Goal: Find specific page/section: Find specific page/section

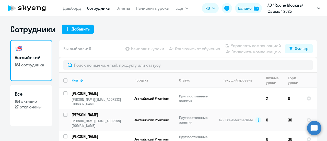
select select "30"
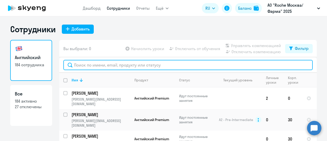
click at [121, 63] on input "text" at bounding box center [188, 65] width 250 height 10
paste input "[PERSON_NAME][EMAIL_ADDRESS][DOMAIN_NAME]"
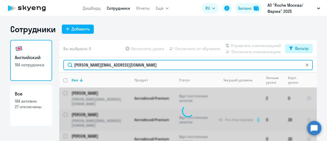
type input "[PERSON_NAME][EMAIL_ADDRESS][DOMAIN_NAME]"
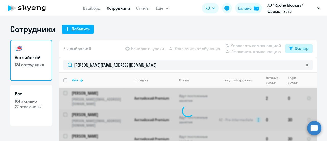
click at [291, 50] on icon at bounding box center [291, 49] width 4 height 4
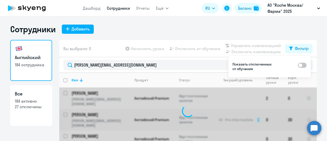
click at [304, 65] on span at bounding box center [302, 65] width 9 height 5
click at [298, 65] on input "checkbox" at bounding box center [298, 65] width 0 height 0
checkbox input "true"
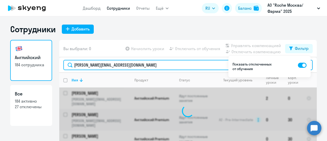
click at [153, 67] on input "[PERSON_NAME][EMAIL_ADDRESS][DOMAIN_NAME]" at bounding box center [188, 65] width 250 height 10
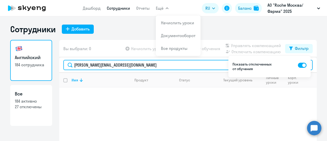
click at [150, 68] on input "[PERSON_NAME][EMAIL_ADDRESS][DOMAIN_NAME]" at bounding box center [188, 65] width 250 height 10
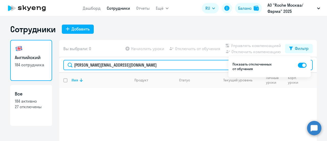
drag, startPoint x: 131, startPoint y: 65, endPoint x: 59, endPoint y: 68, distance: 71.9
click at [59, 68] on div "[PERSON_NAME][EMAIL_ADDRESS][DOMAIN_NAME]" at bounding box center [188, 64] width 258 height 15
paste input "gmail"
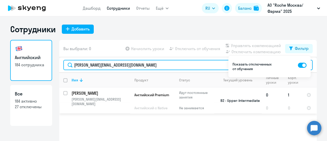
type input "[PERSON_NAME][EMAIL_ADDRESS][DOMAIN_NAME]"
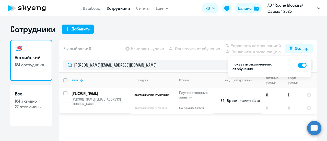
click at [117, 92] on p "[PERSON_NAME]" at bounding box center [101, 93] width 58 height 6
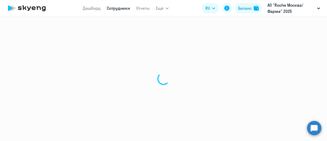
select select "english"
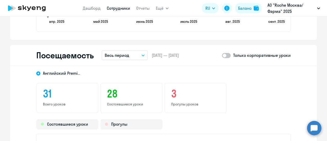
scroll to position [716, 0]
